Goal: Task Accomplishment & Management: Manage account settings

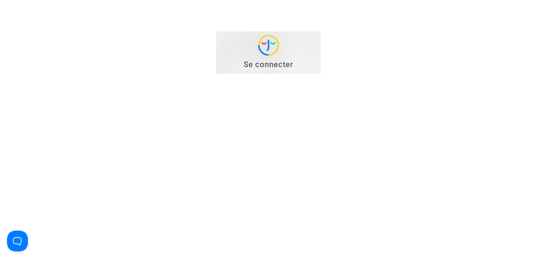
type input "[EMAIL_ADDRESS][DOMAIN_NAME]"
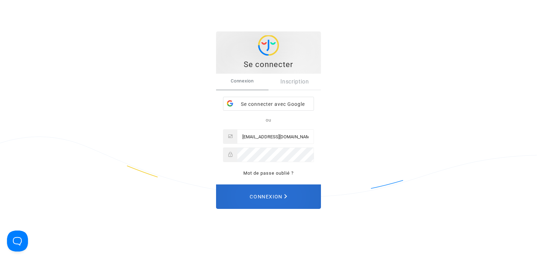
click at [289, 205] on button "Connexion" at bounding box center [268, 197] width 105 height 24
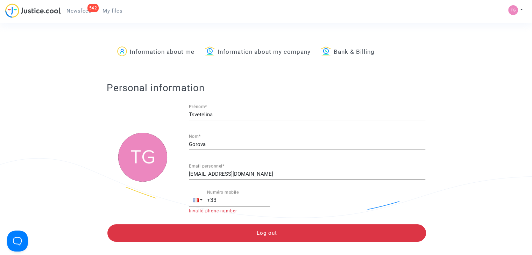
click at [83, 14] on span "Newsfeed" at bounding box center [78, 11] width 25 height 6
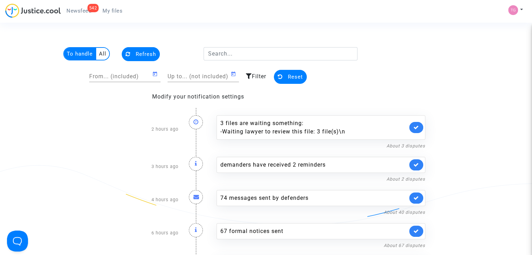
click at [84, 57] on multi-toggle-item "To handle" at bounding box center [80, 54] width 32 height 12
click at [107, 51] on multi-toggle-item "All" at bounding box center [102, 54] width 13 height 12
click at [114, 13] on span "My files" at bounding box center [113, 11] width 20 height 6
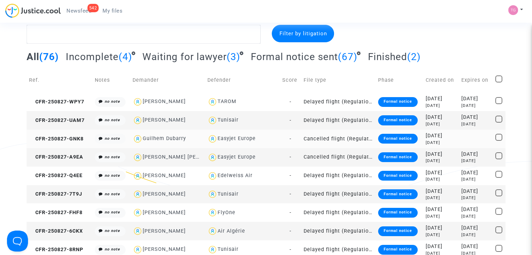
scroll to position [35, 0]
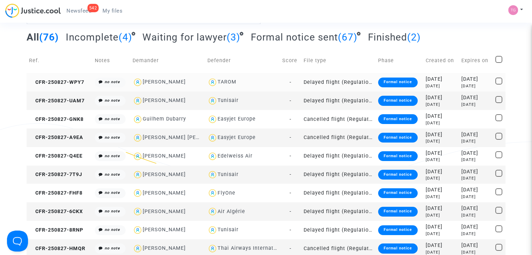
click at [178, 82] on div "[PERSON_NAME]" at bounding box center [164, 82] width 43 height 6
type textarea "@"[PERSON_NAME]" @"Pitcher Avocat""
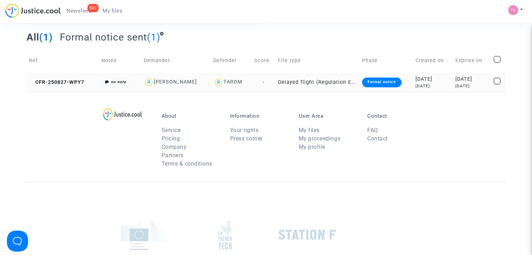
click at [305, 83] on td "Delayed flight (Regulation EC 261/2004)" at bounding box center [318, 82] width 84 height 19
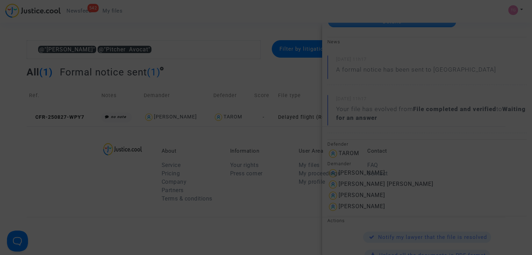
click at [249, 132] on div at bounding box center [266, 127] width 532 height 255
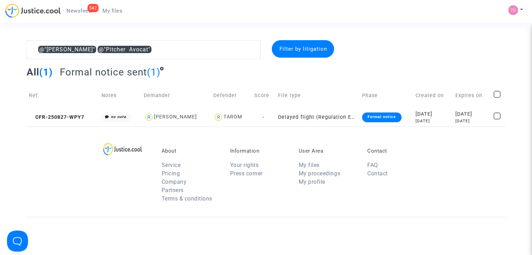
click at [118, 11] on span "My files" at bounding box center [113, 11] width 20 height 6
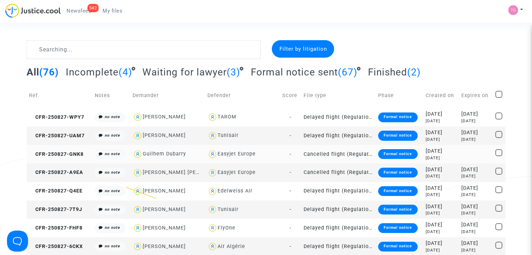
click at [311, 153] on td "Cancelled flight (Regulation EC 261/2004)" at bounding box center [338, 154] width 75 height 19
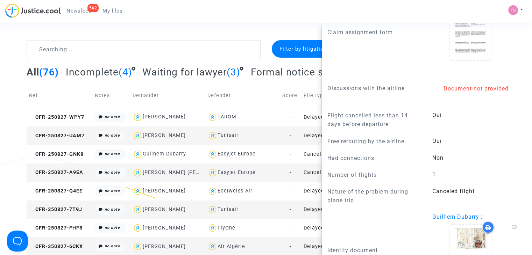
scroll to position [590, 0]
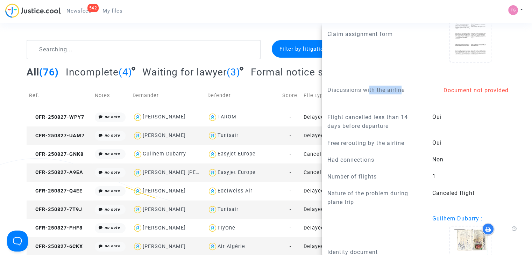
drag, startPoint x: 367, startPoint y: 104, endPoint x: 399, endPoint y: 105, distance: 31.5
click at [399, 94] on p "Discussions with the airline" at bounding box center [375, 90] width 94 height 9
click at [360, 94] on p "Discussions with the airline" at bounding box center [375, 90] width 94 height 9
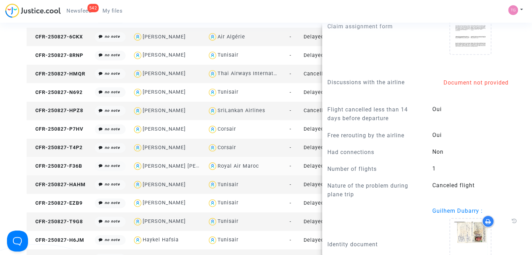
scroll to position [730, 0]
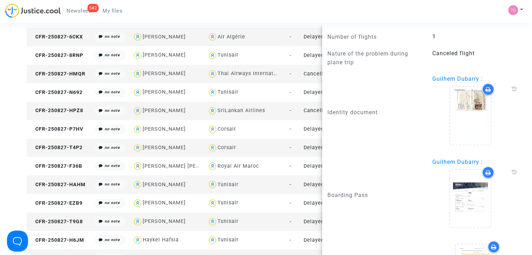
click at [259, 12] on div "542 Newsfeed My files My profile Settings Log out" at bounding box center [266, 12] width 532 height 19
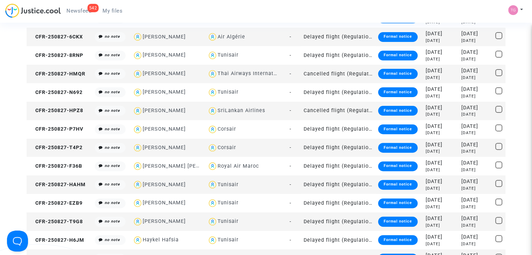
scroll to position [0, 0]
